Goal: Transaction & Acquisition: Purchase product/service

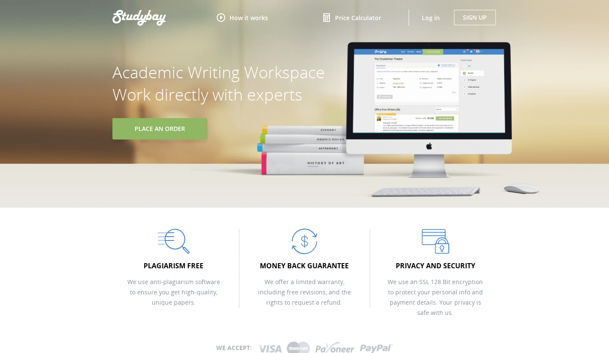
click at [179, 130] on link "Place An Order" at bounding box center [159, 128] width 95 height 21
